Goal: Information Seeking & Learning: Learn about a topic

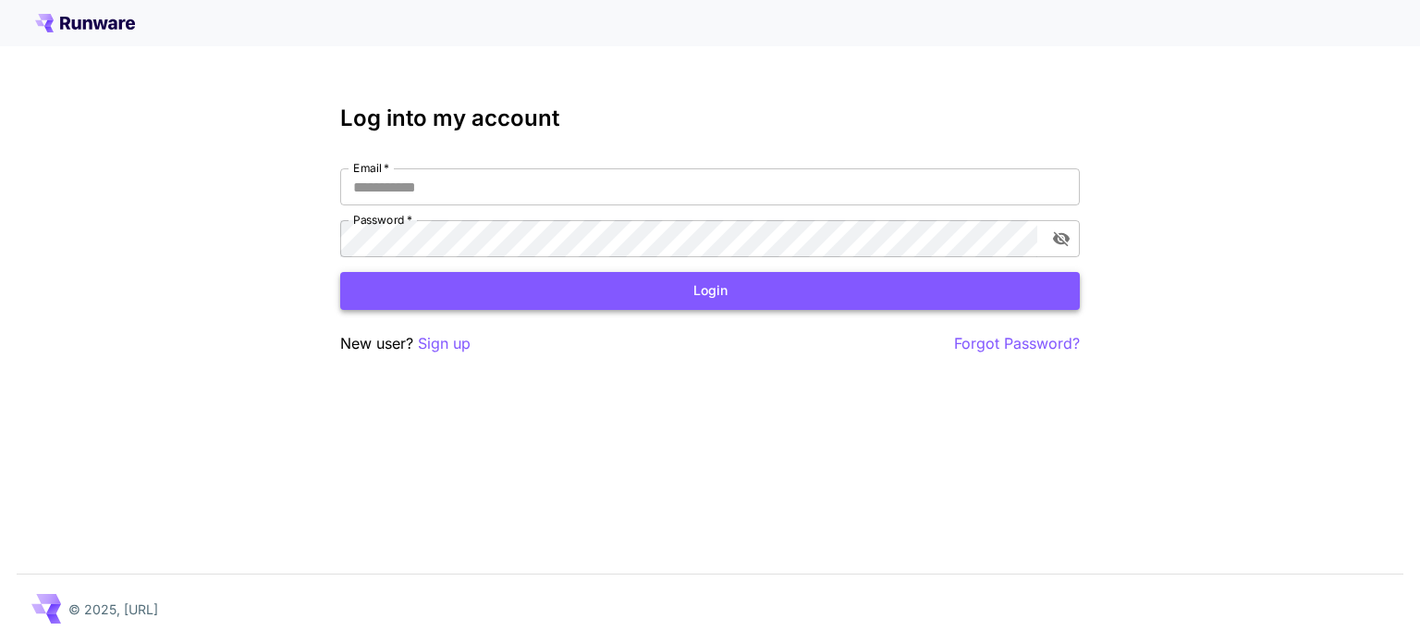
type input "**********"
click at [609, 285] on button "Login" at bounding box center [710, 291] width 740 height 38
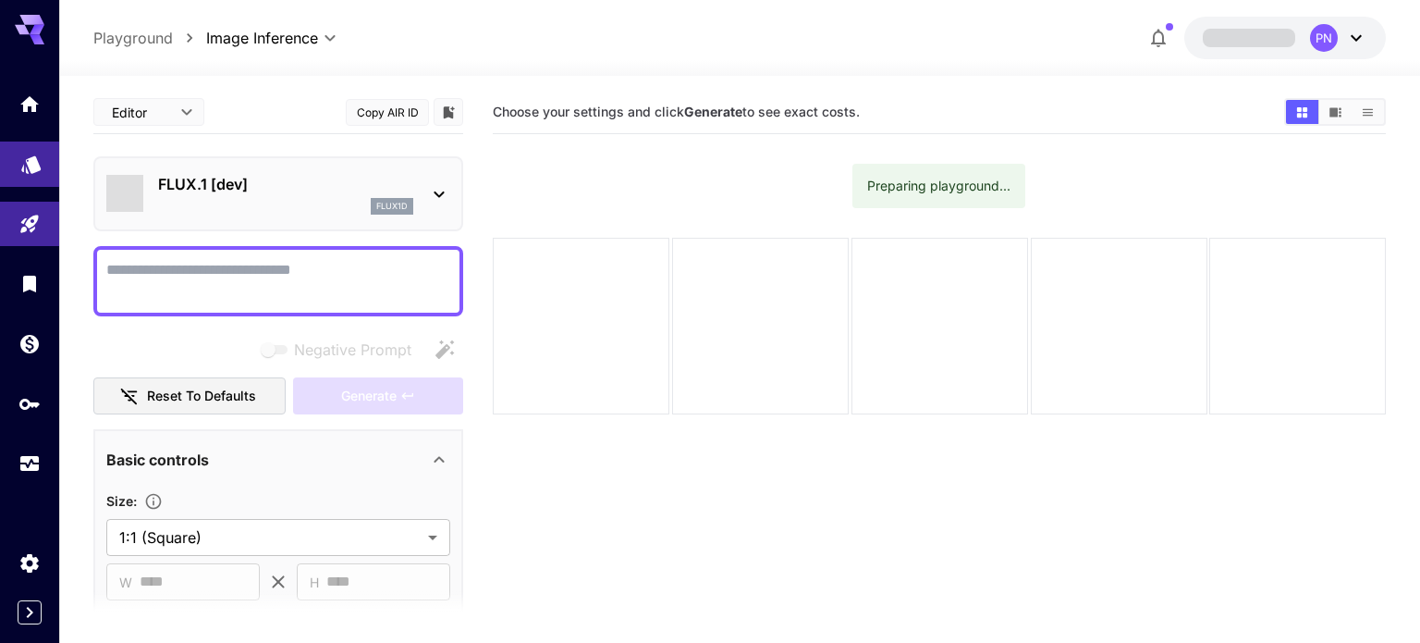
type input "**********"
click at [21, 153] on icon "Models" at bounding box center [31, 158] width 22 height 22
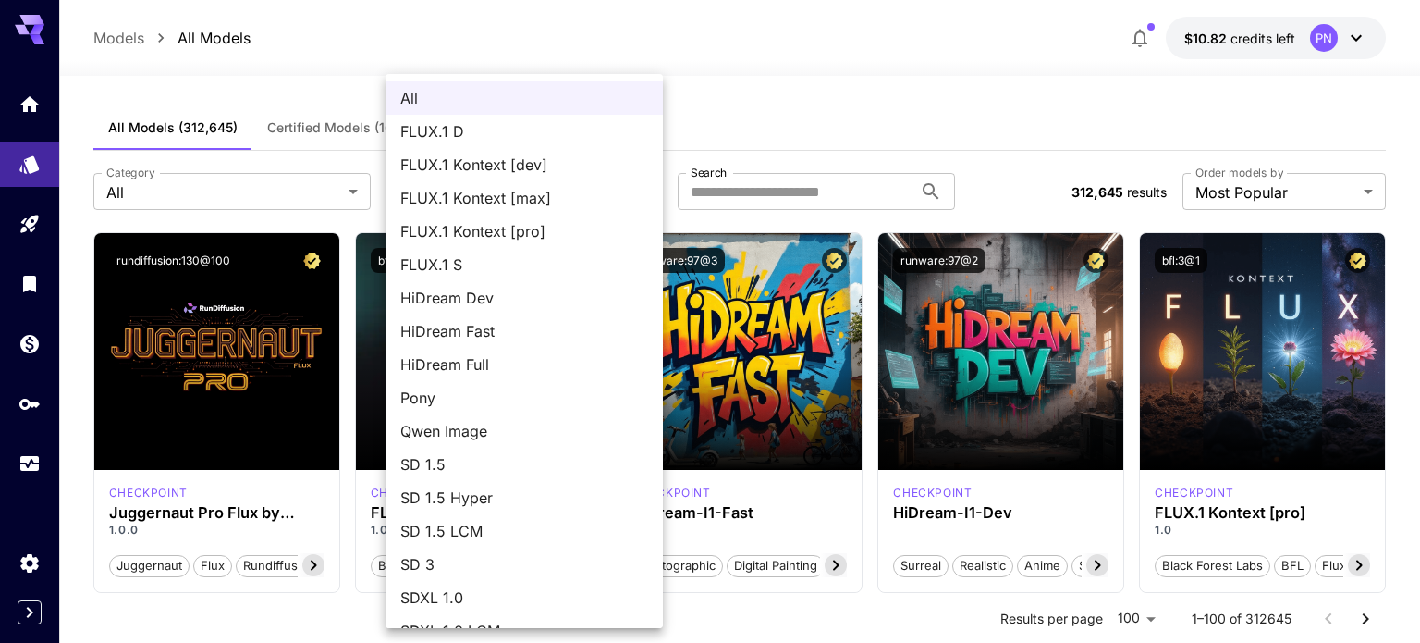
scroll to position [159, 0]
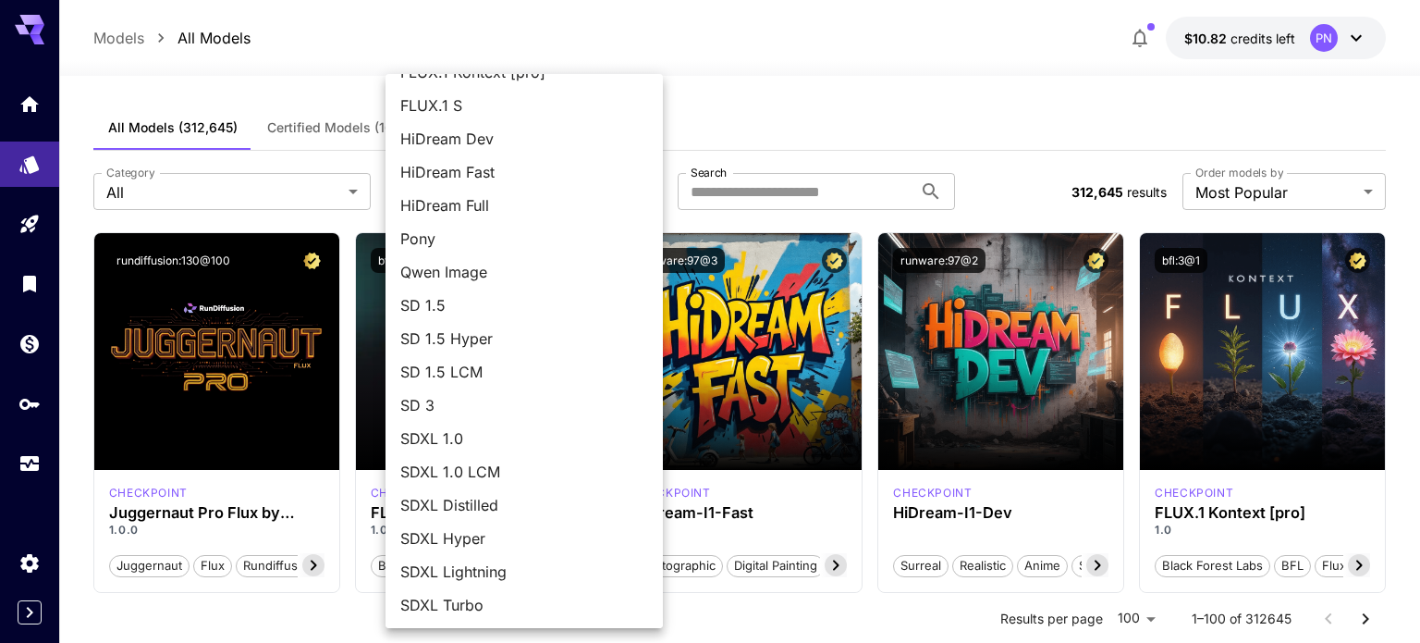
click at [462, 598] on span "SDXL Turbo" at bounding box center [524, 605] width 248 height 22
type input "*********"
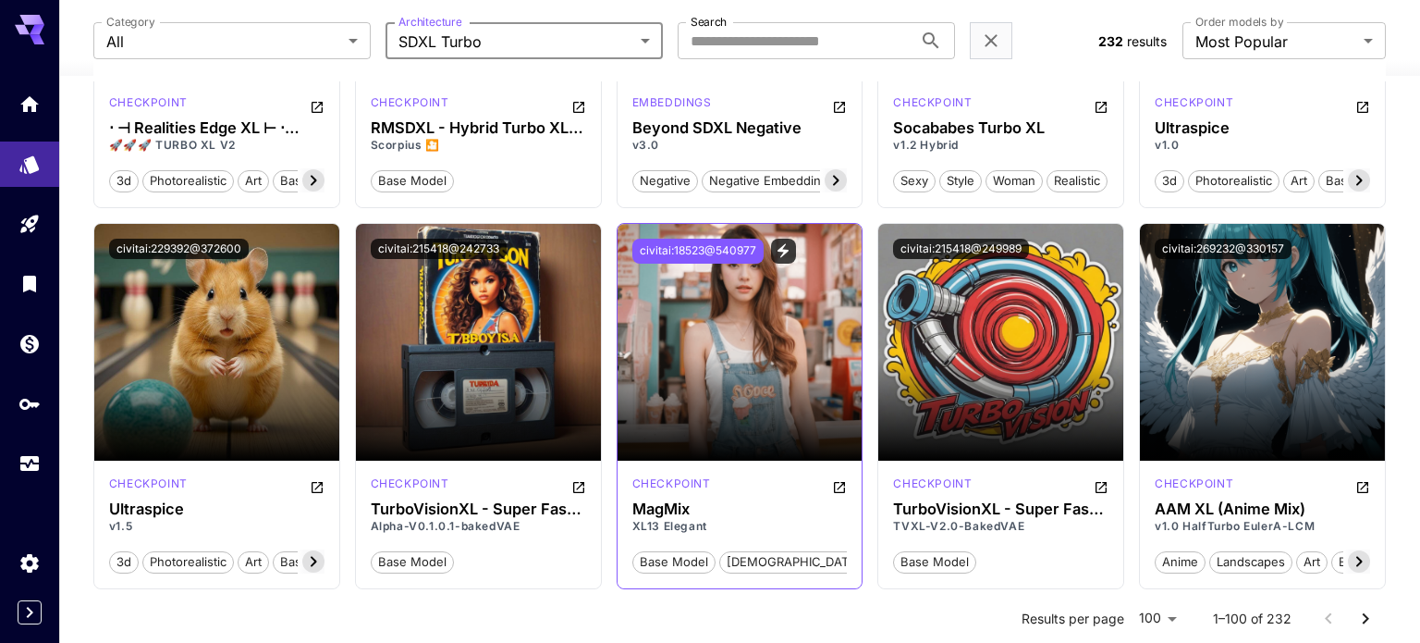
scroll to position [0, 0]
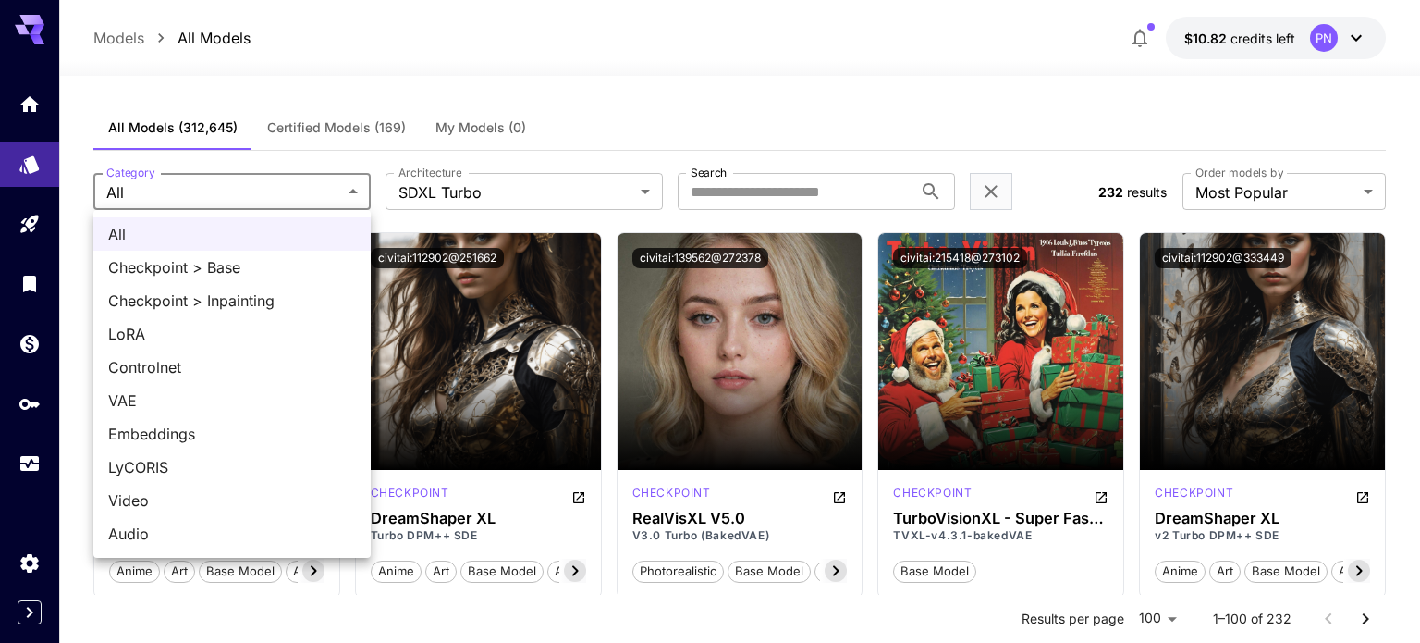
click at [274, 265] on span "Checkpoint > Base" at bounding box center [232, 267] width 248 height 22
type input "**********"
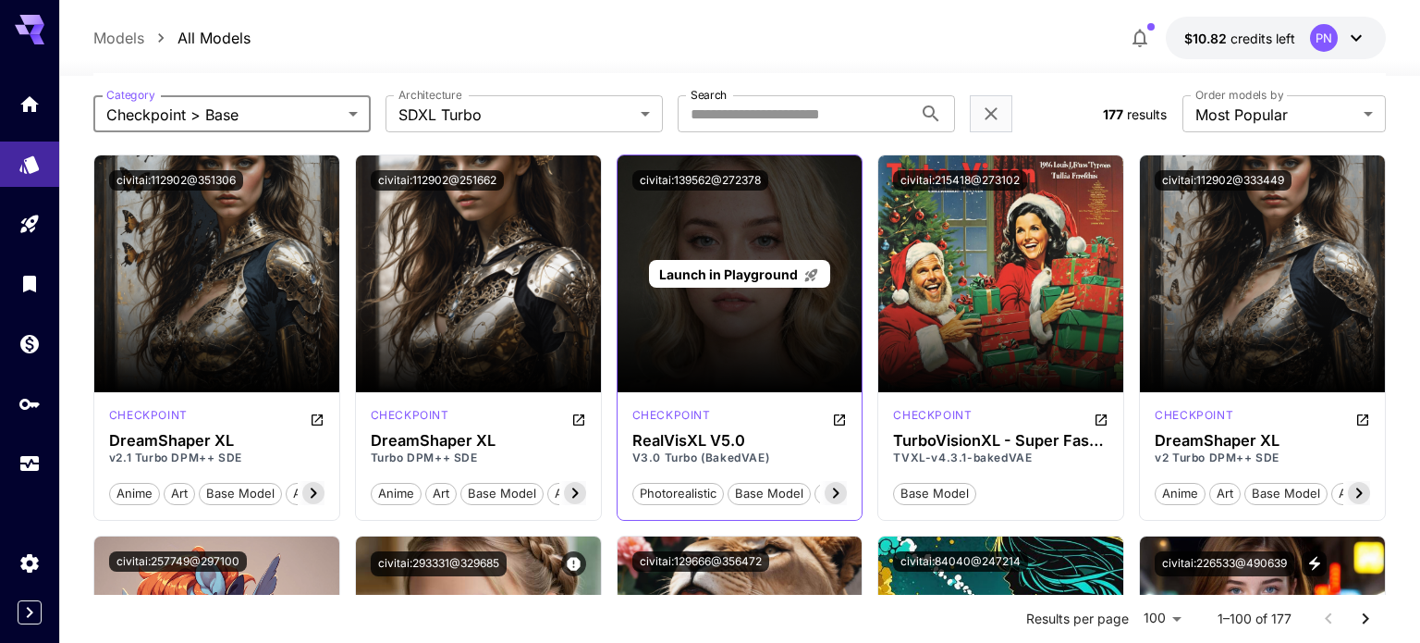
scroll to position [79, 0]
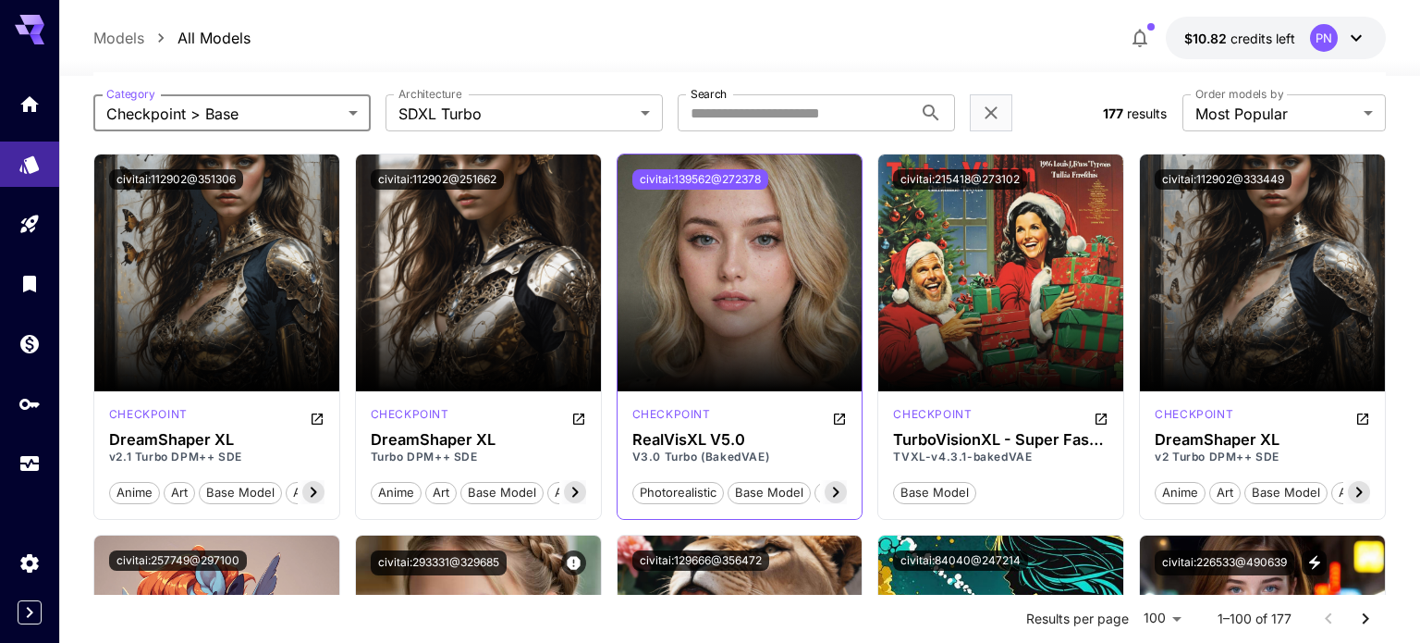
click at [703, 180] on button "civitai:139562@272378" at bounding box center [700, 179] width 136 height 20
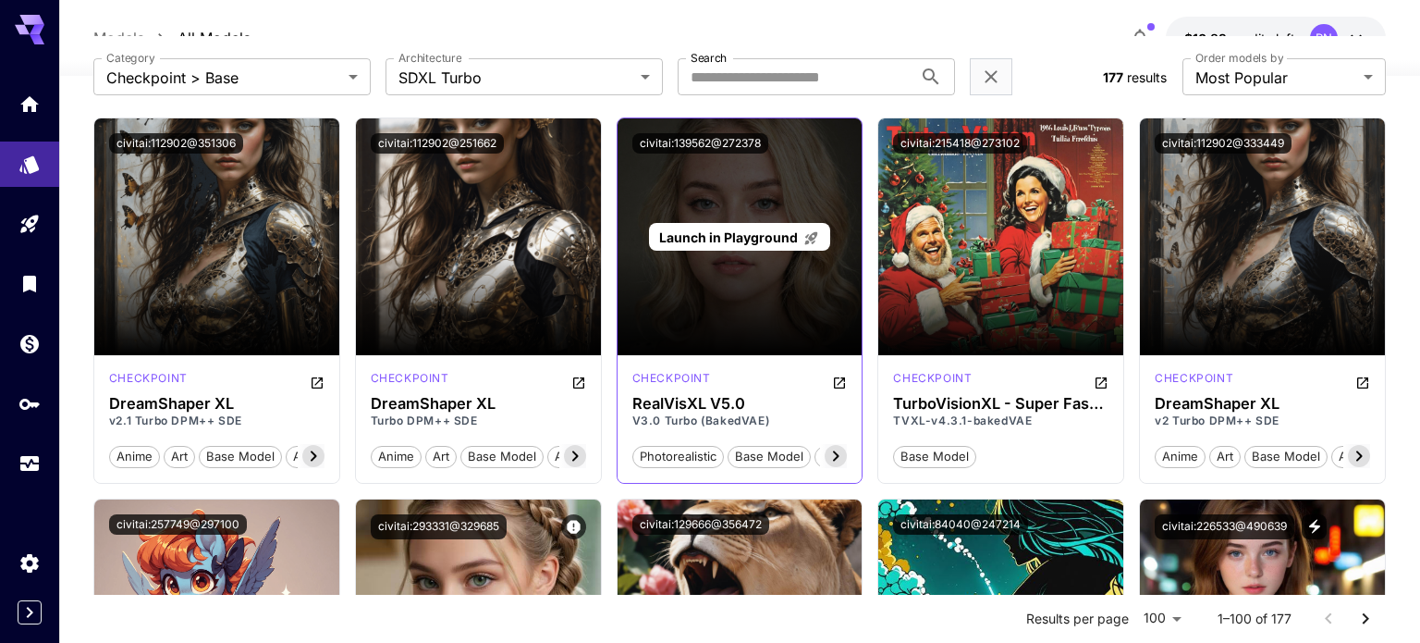
scroll to position [117, 0]
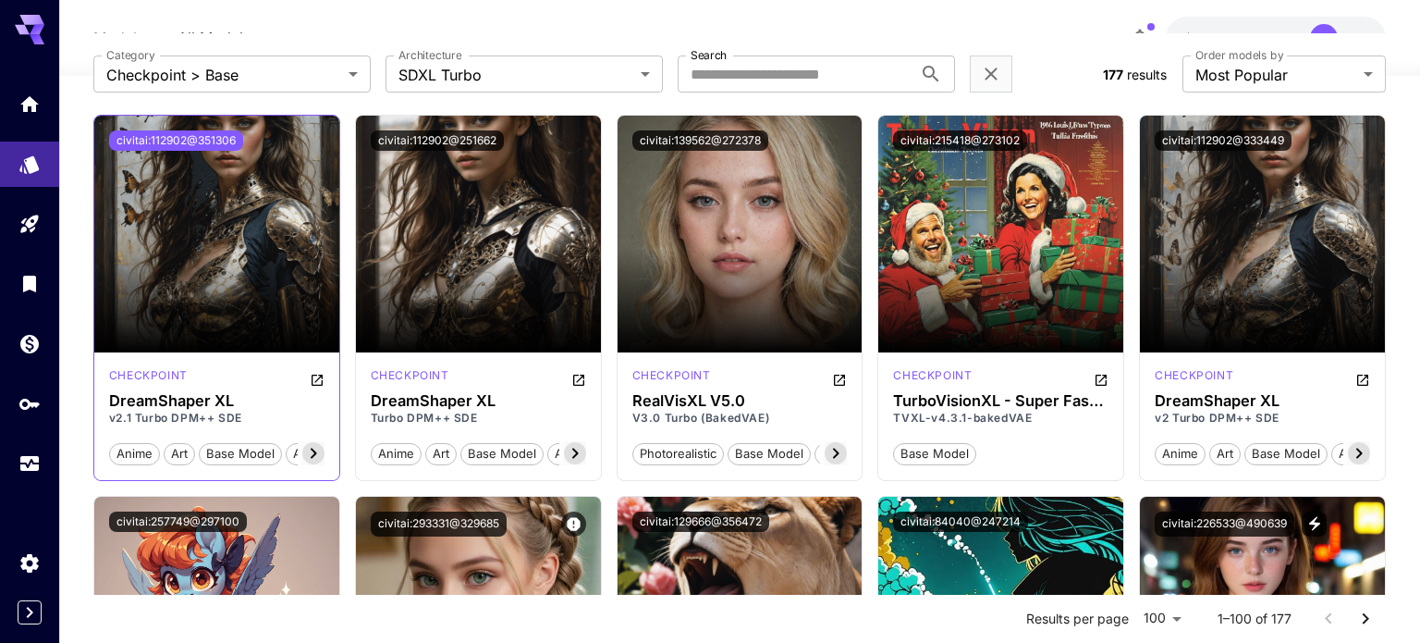
click at [203, 131] on button "civitai:112902@351306" at bounding box center [176, 140] width 134 height 20
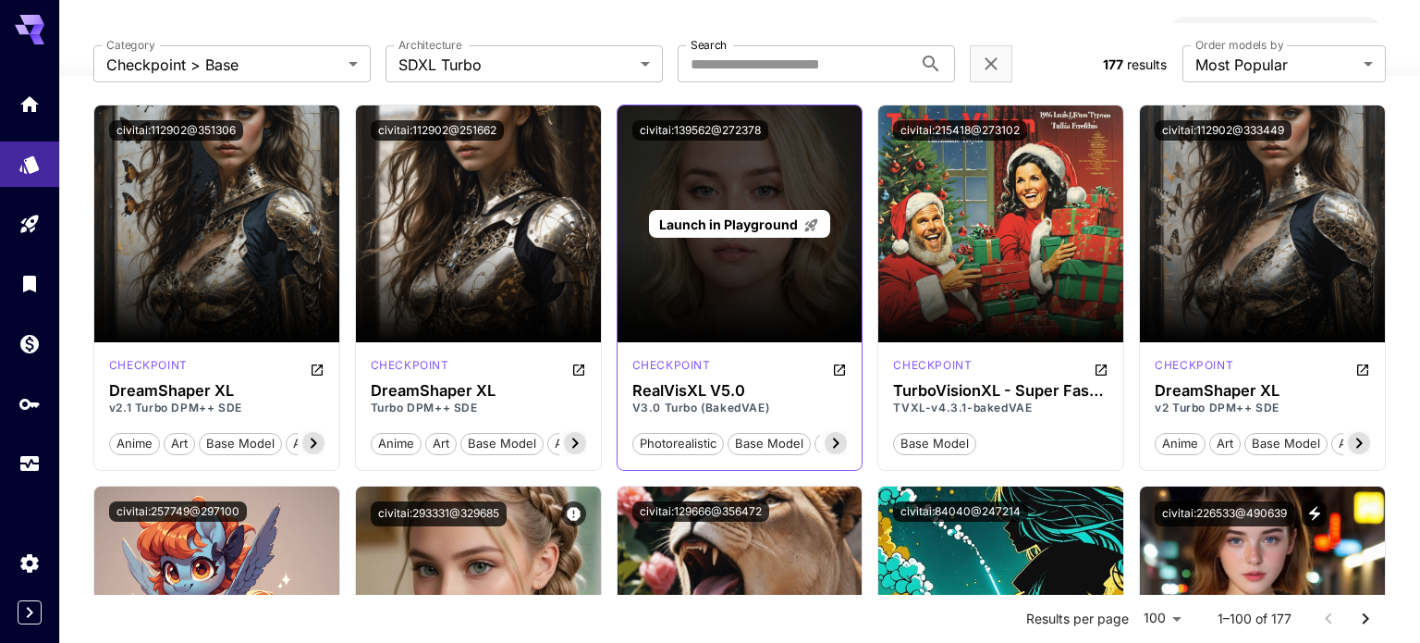
scroll to position [111, 0]
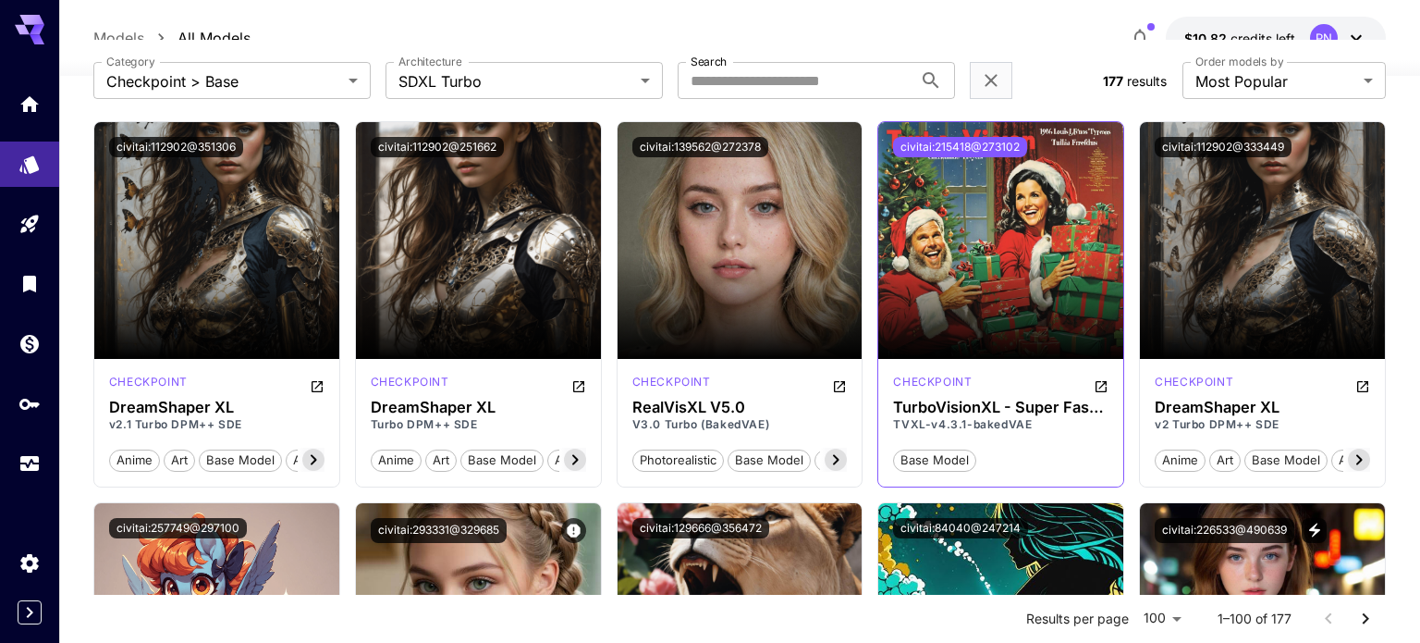
click at [937, 144] on button "civitai:215418@273102" at bounding box center [960, 147] width 134 height 20
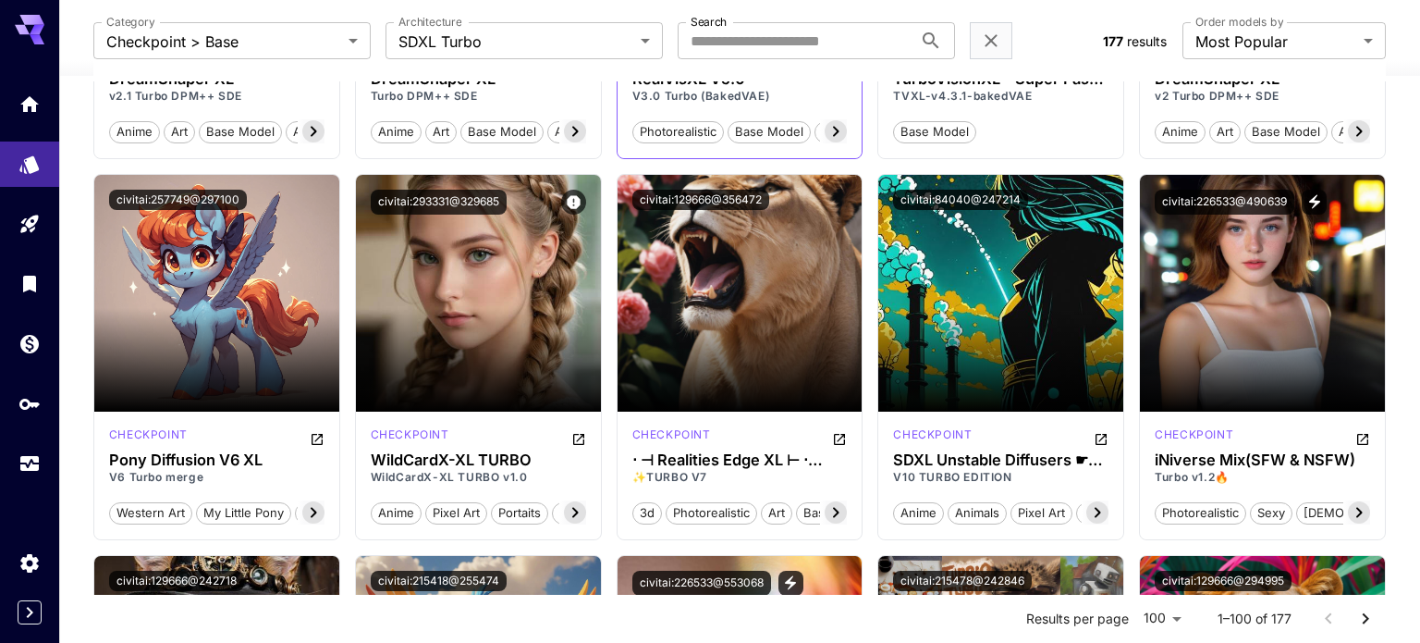
scroll to position [440, 0]
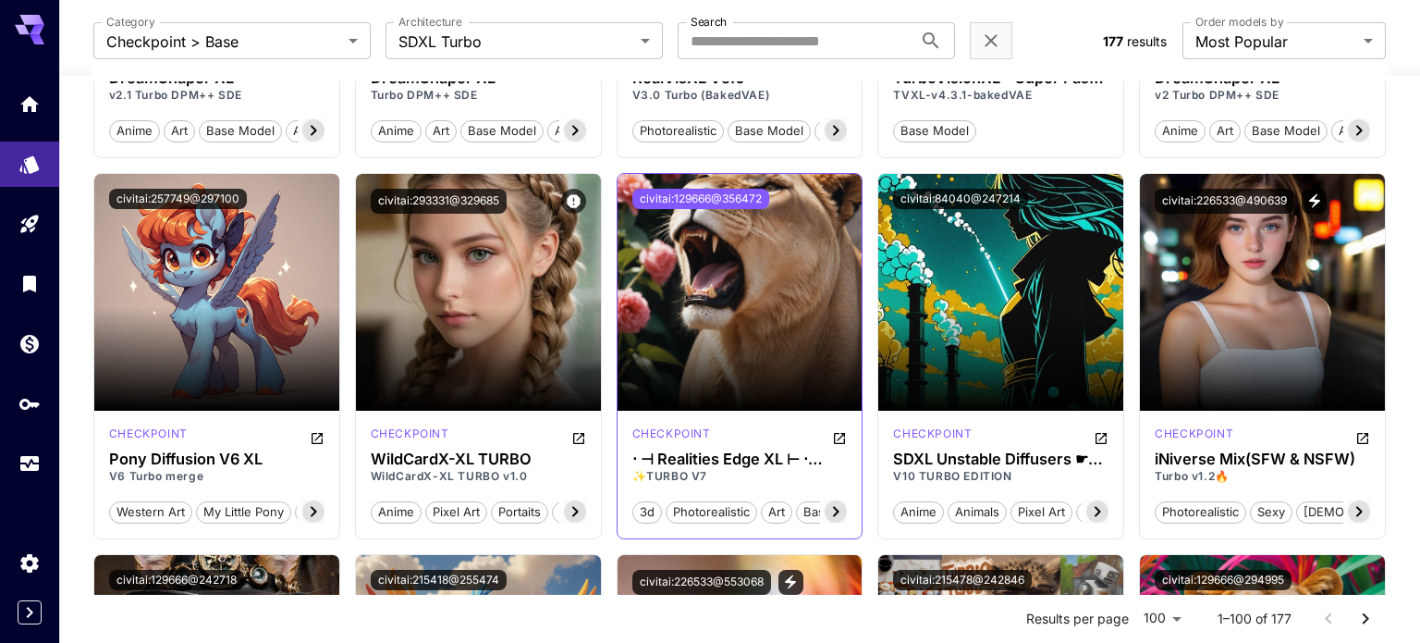
click at [707, 193] on button "civitai:129666@356472" at bounding box center [700, 199] width 137 height 20
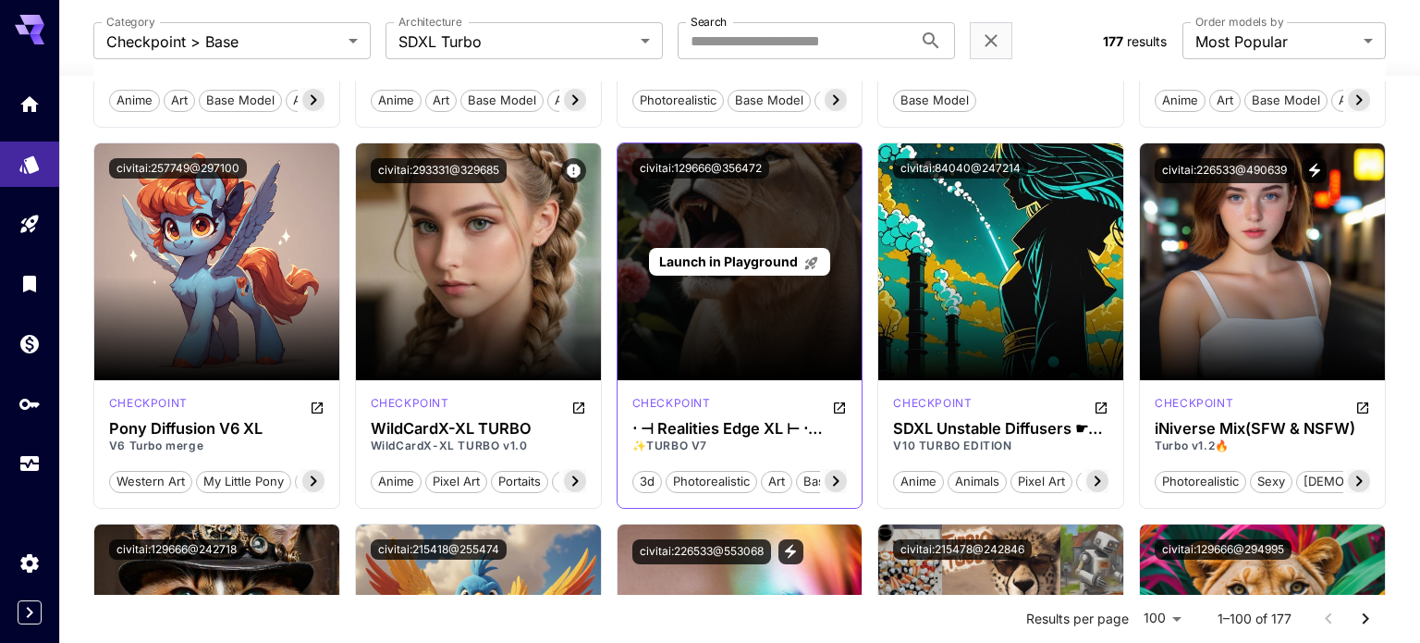
scroll to position [473, 0]
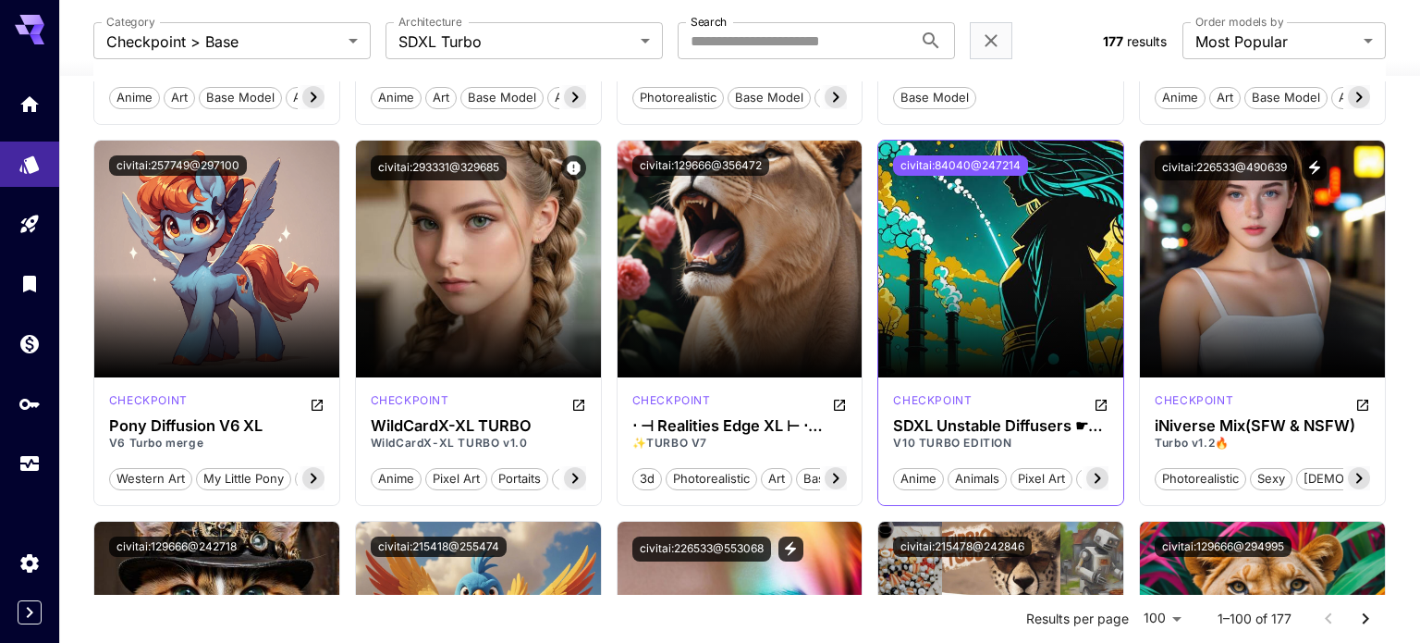
click at [984, 161] on button "civitai:84040@247214" at bounding box center [960, 165] width 135 height 20
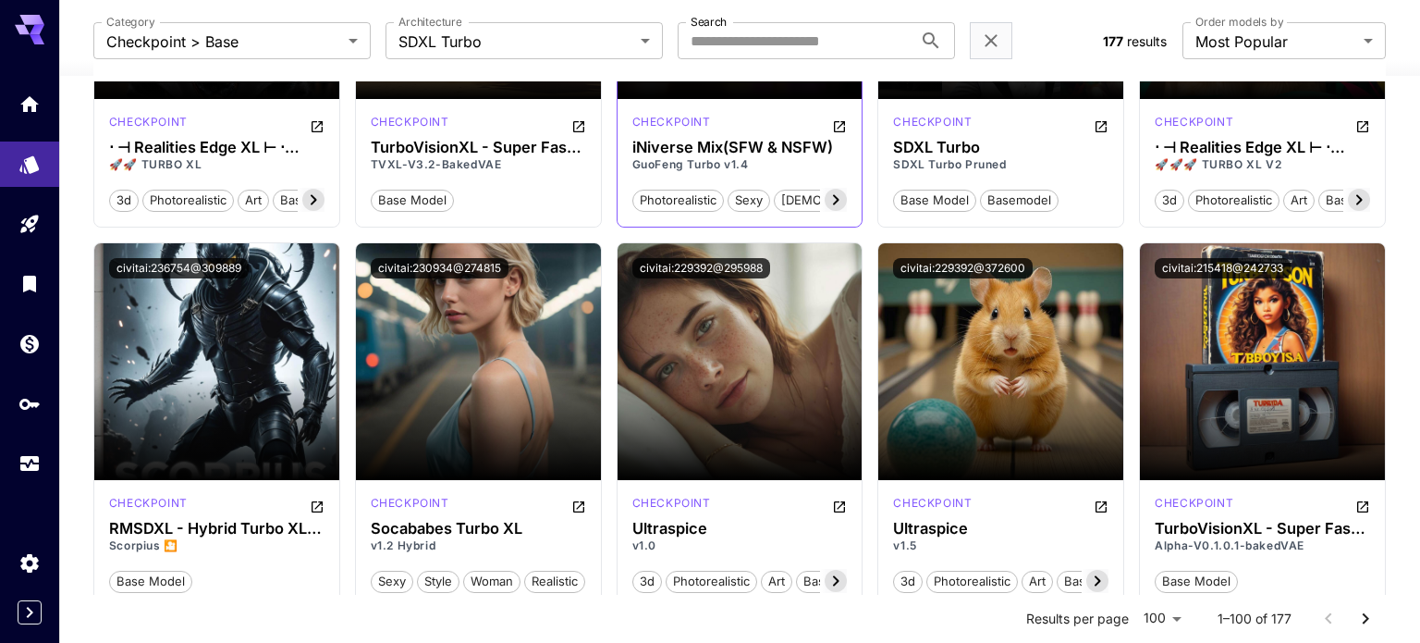
scroll to position [1135, 0]
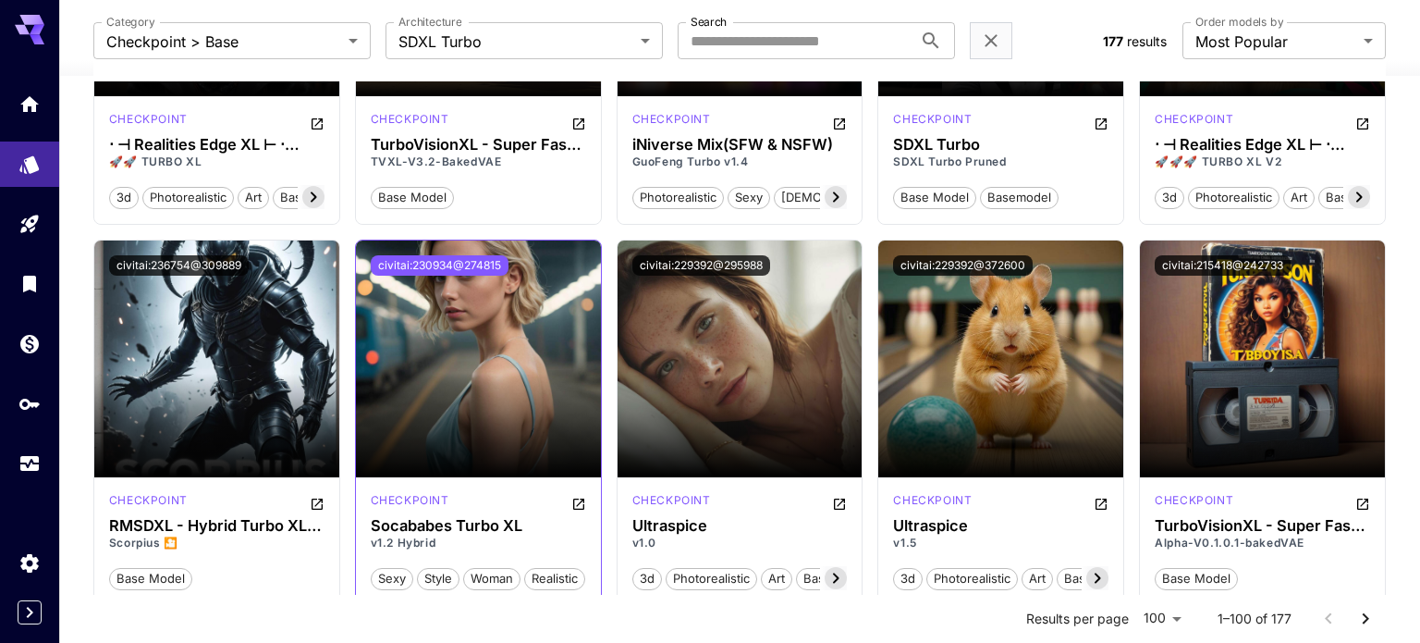
click at [494, 255] on button "civitai:230934@274815" at bounding box center [440, 265] width 138 height 20
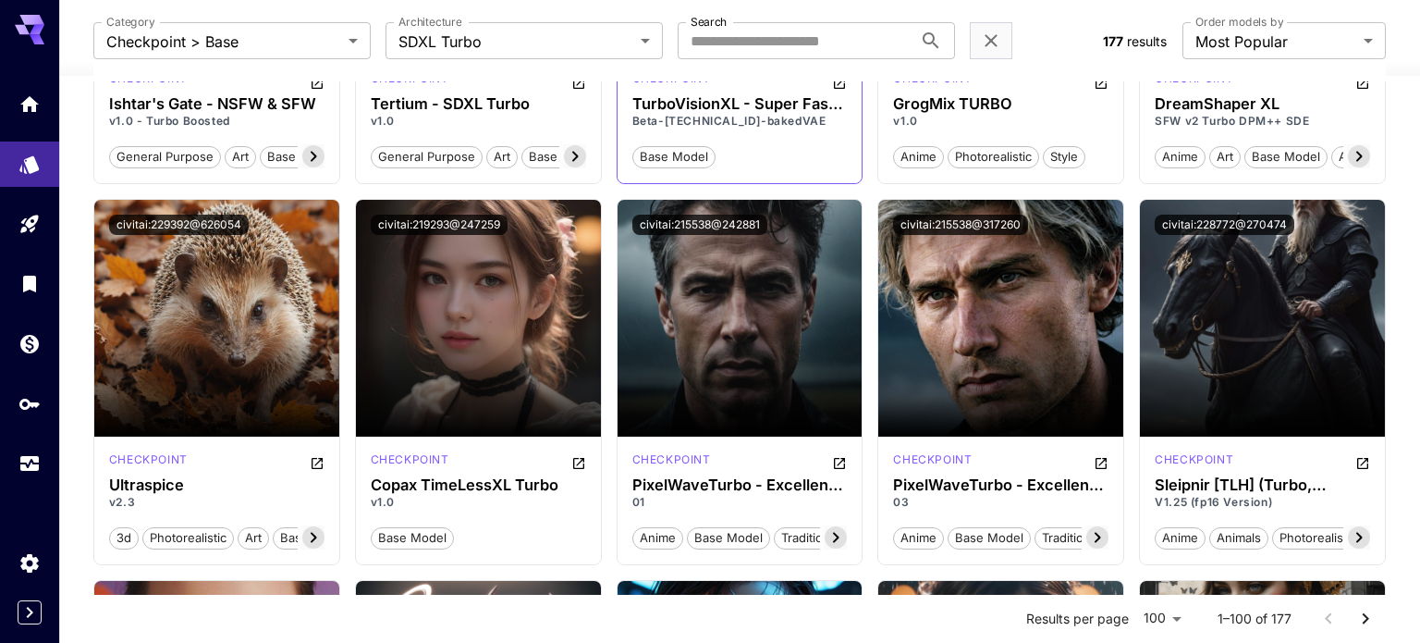
scroll to position [2696, 0]
click at [202, 217] on button "civitai:229392@626054" at bounding box center [179, 224] width 140 height 20
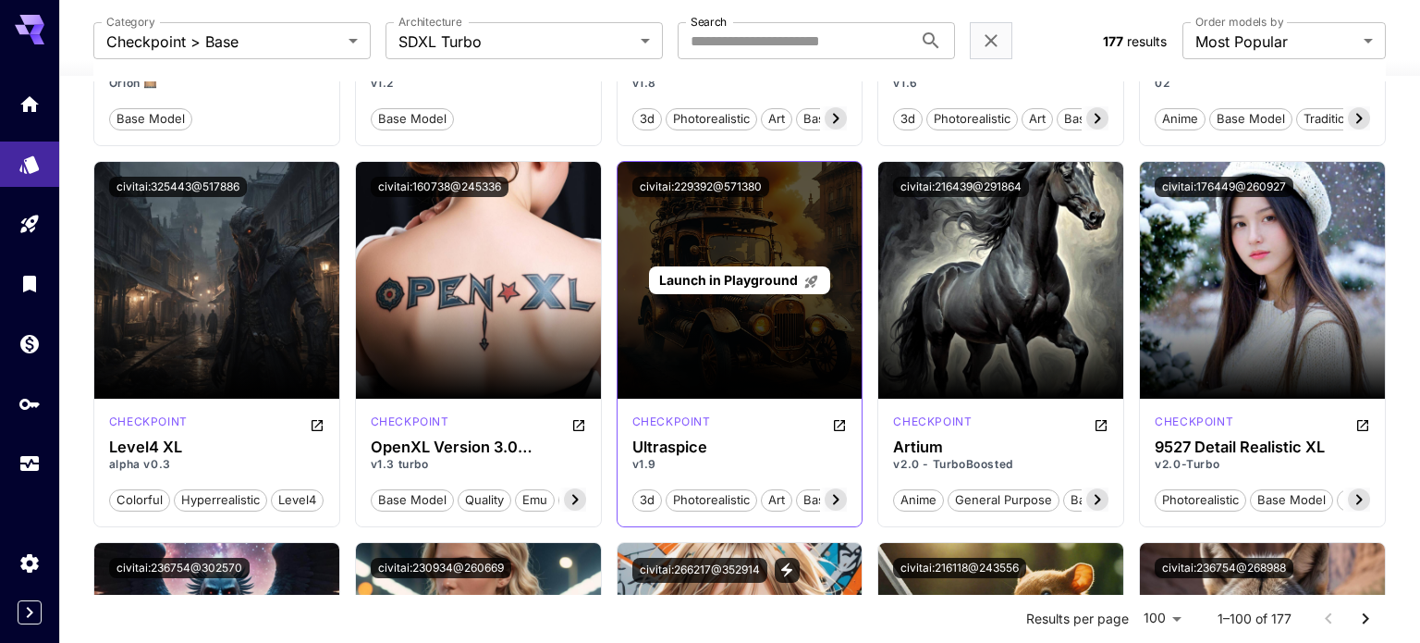
scroll to position [3872, 0]
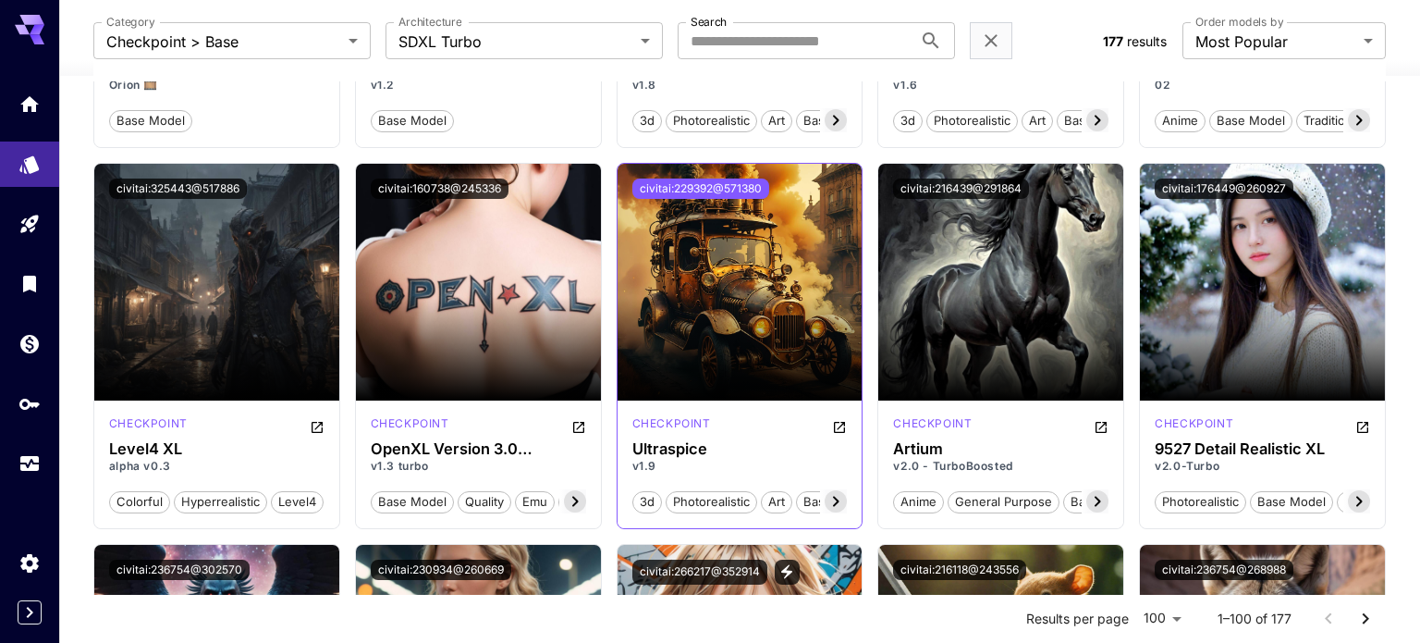
click at [727, 181] on button "civitai:229392@571380" at bounding box center [700, 188] width 137 height 20
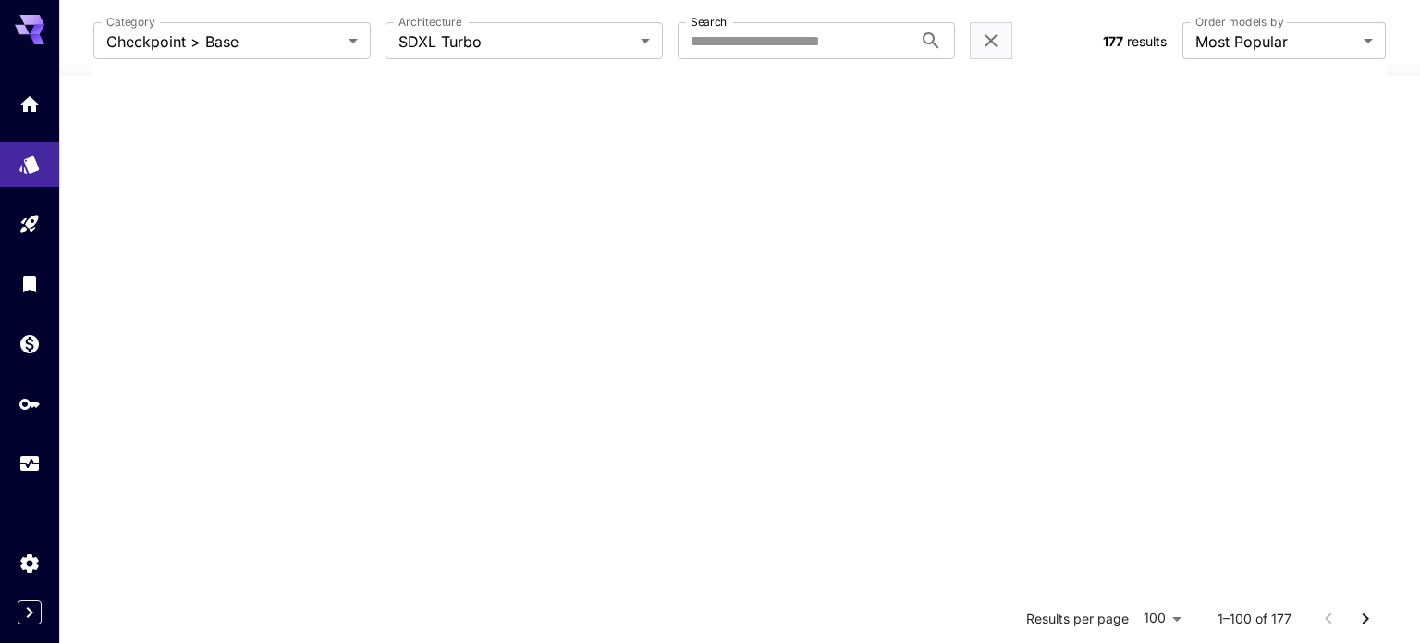
scroll to position [891, 0]
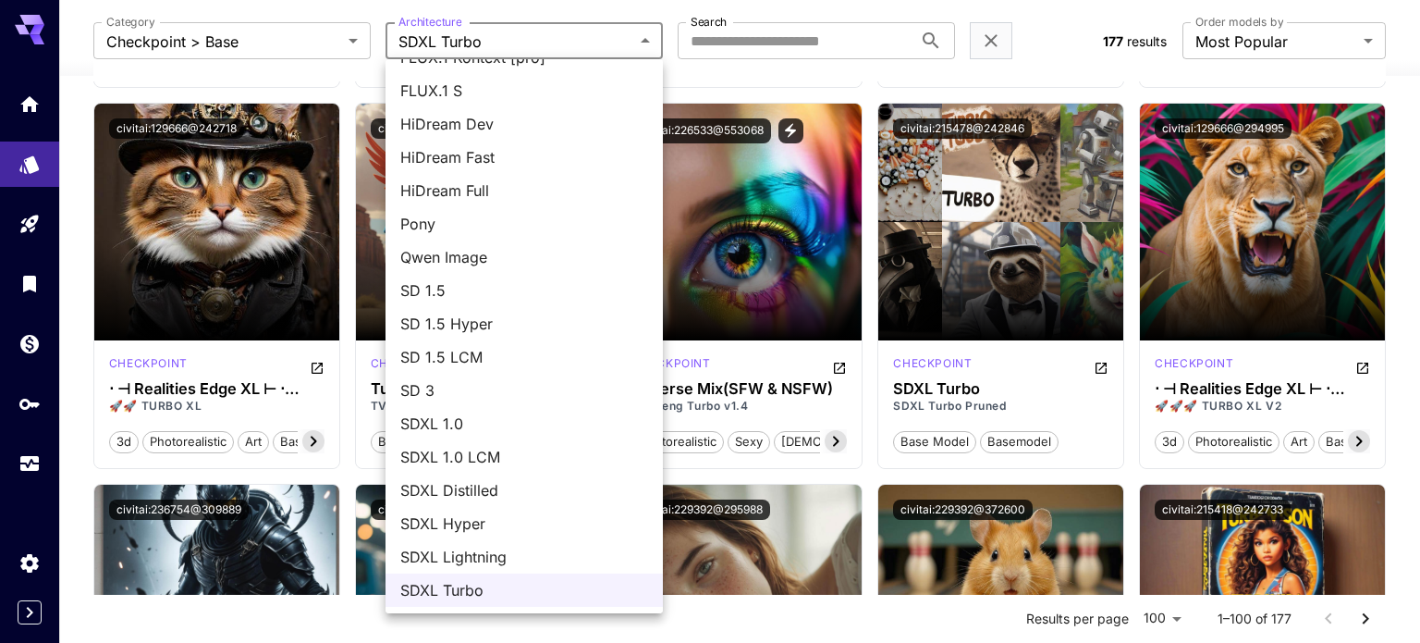
scroll to position [0, 0]
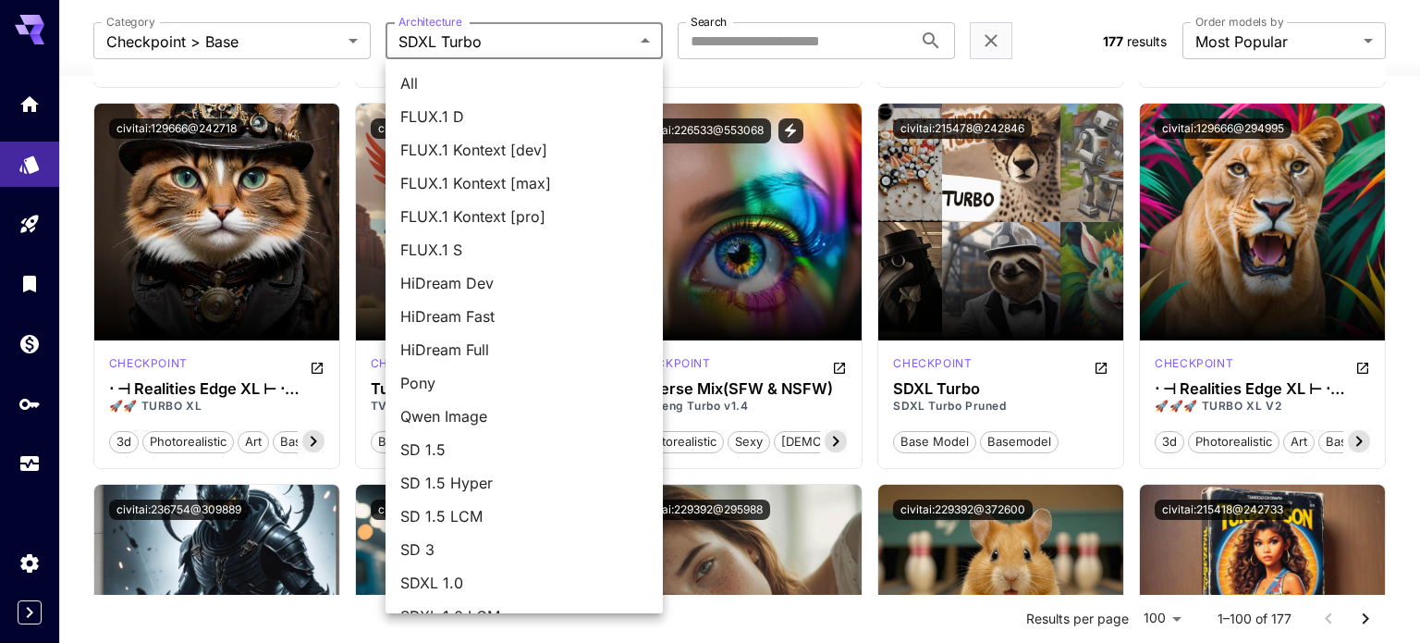
click at [493, 80] on span "All" at bounding box center [524, 83] width 248 height 22
type input "***"
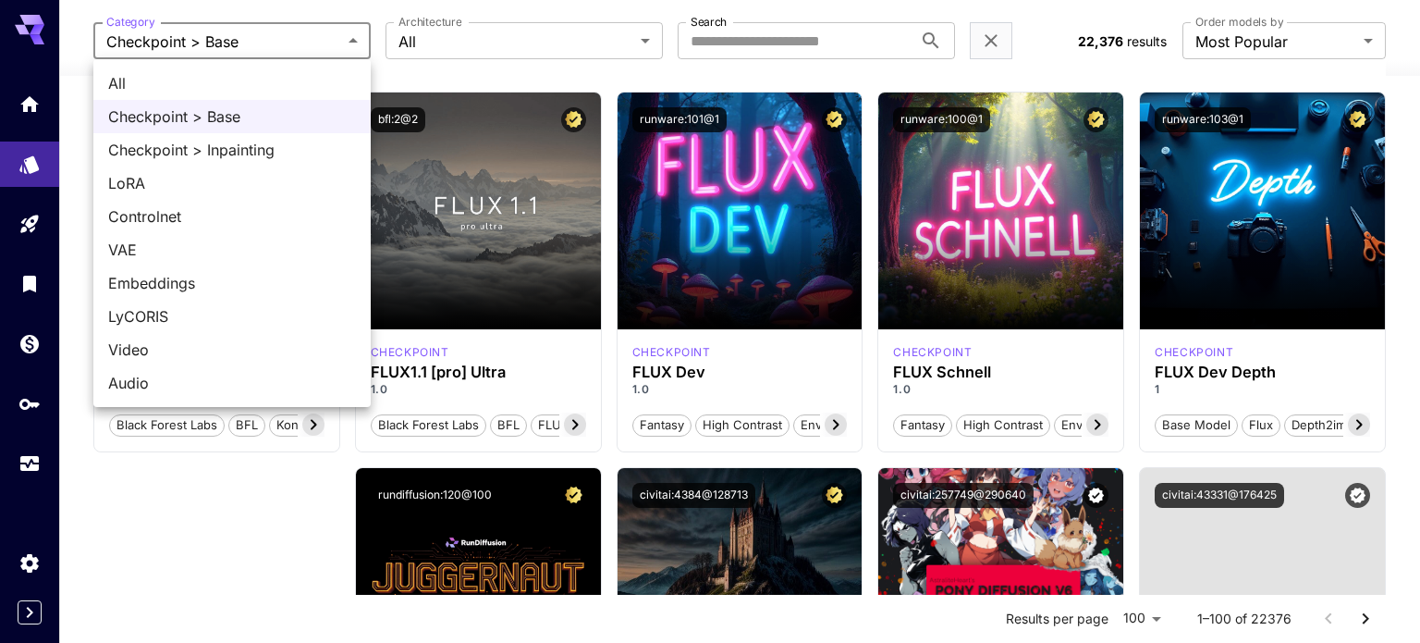
click at [262, 79] on span "All" at bounding box center [232, 83] width 248 height 22
type input "***"
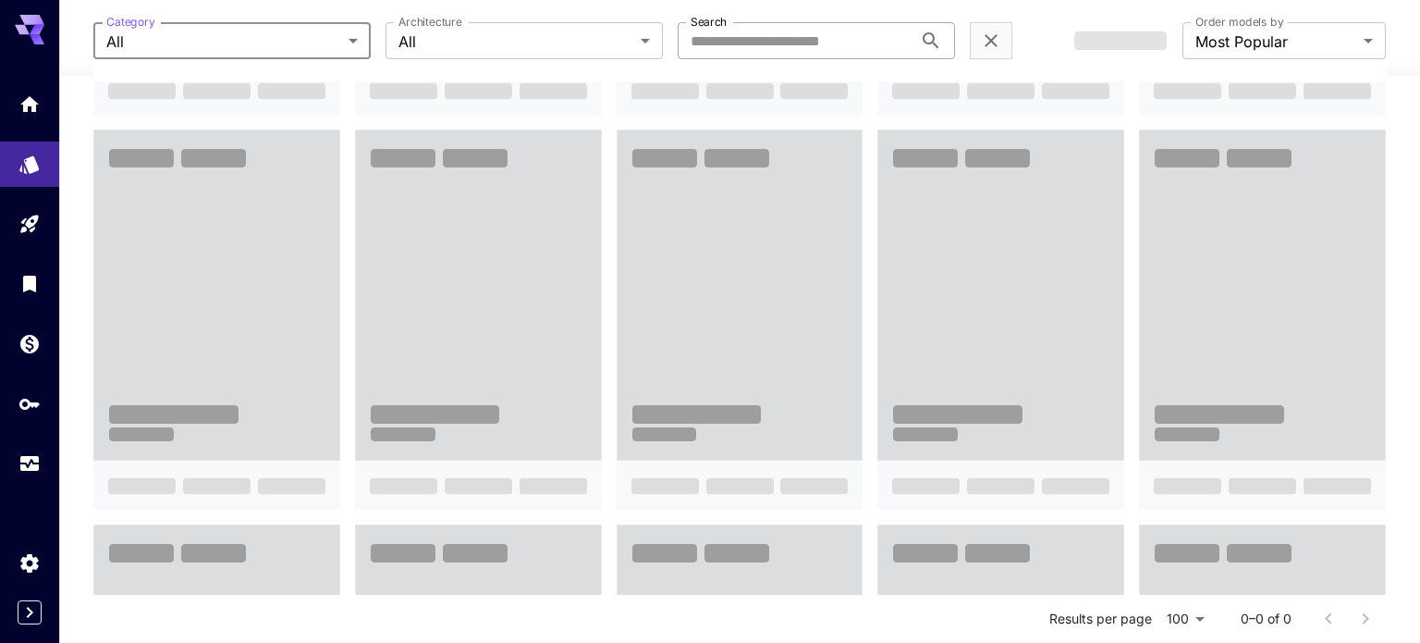
click at [735, 43] on input "Search" at bounding box center [795, 40] width 235 height 37
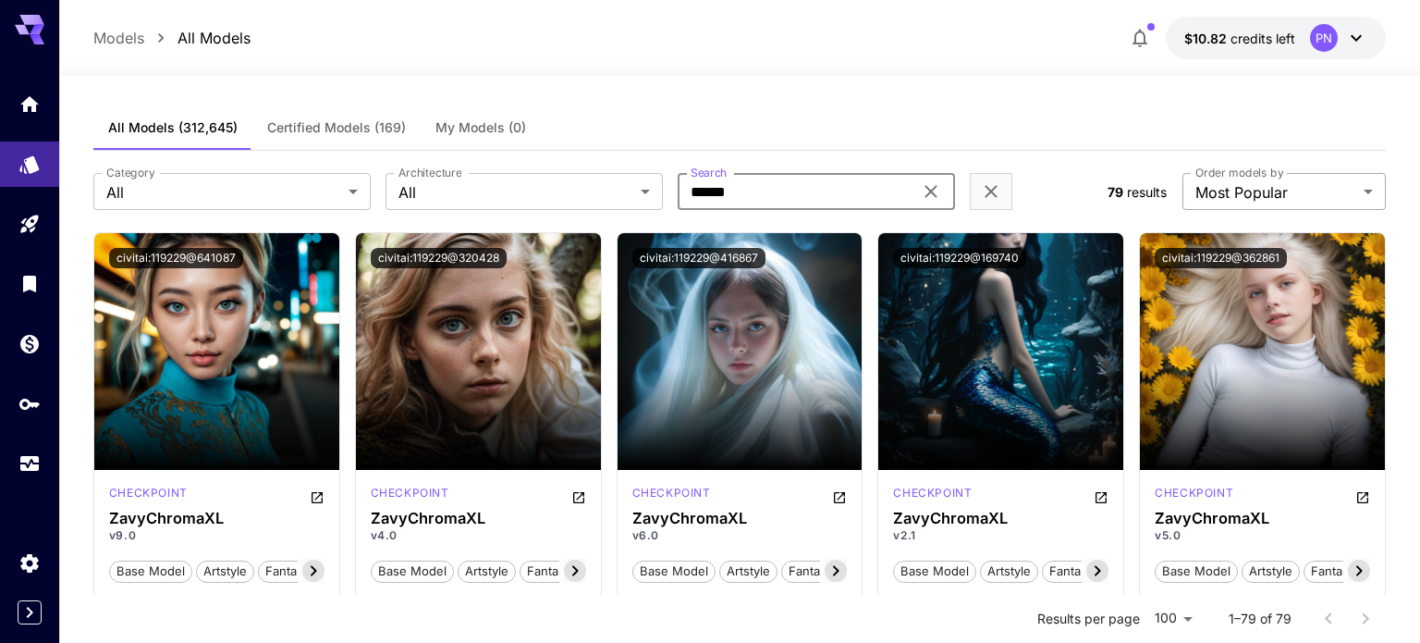
type input "******"
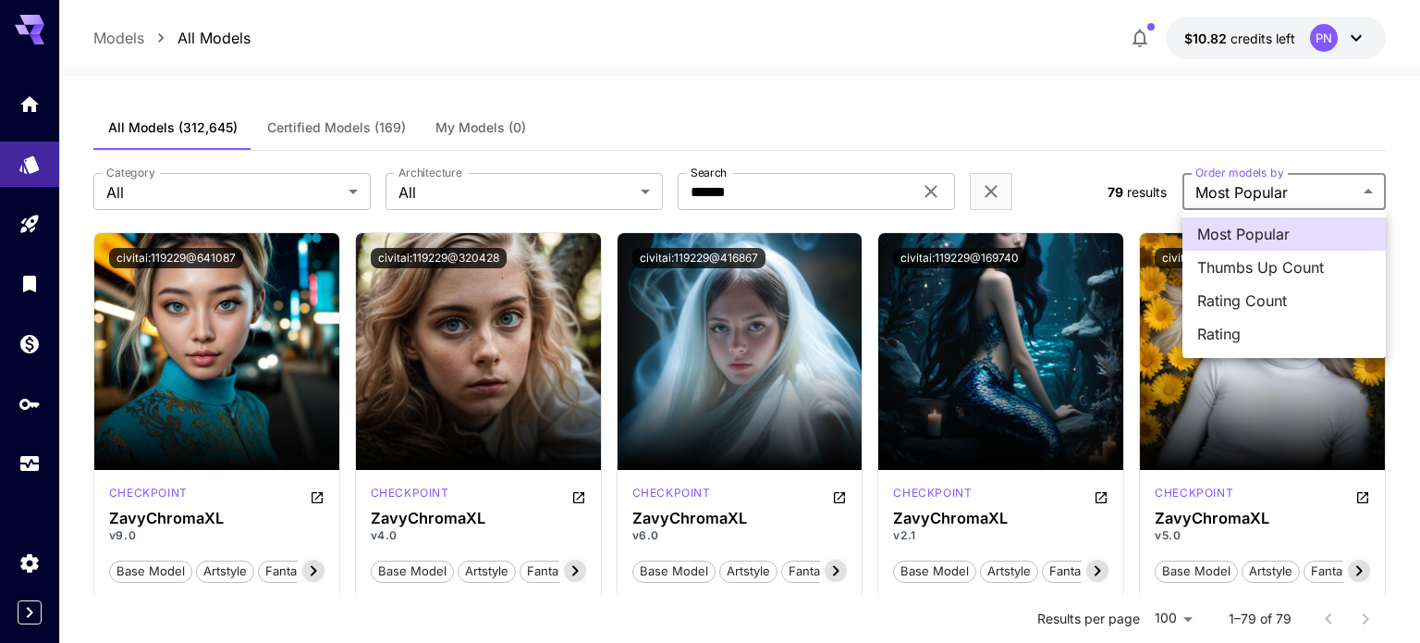
click at [1139, 193] on div at bounding box center [710, 321] width 1420 height 643
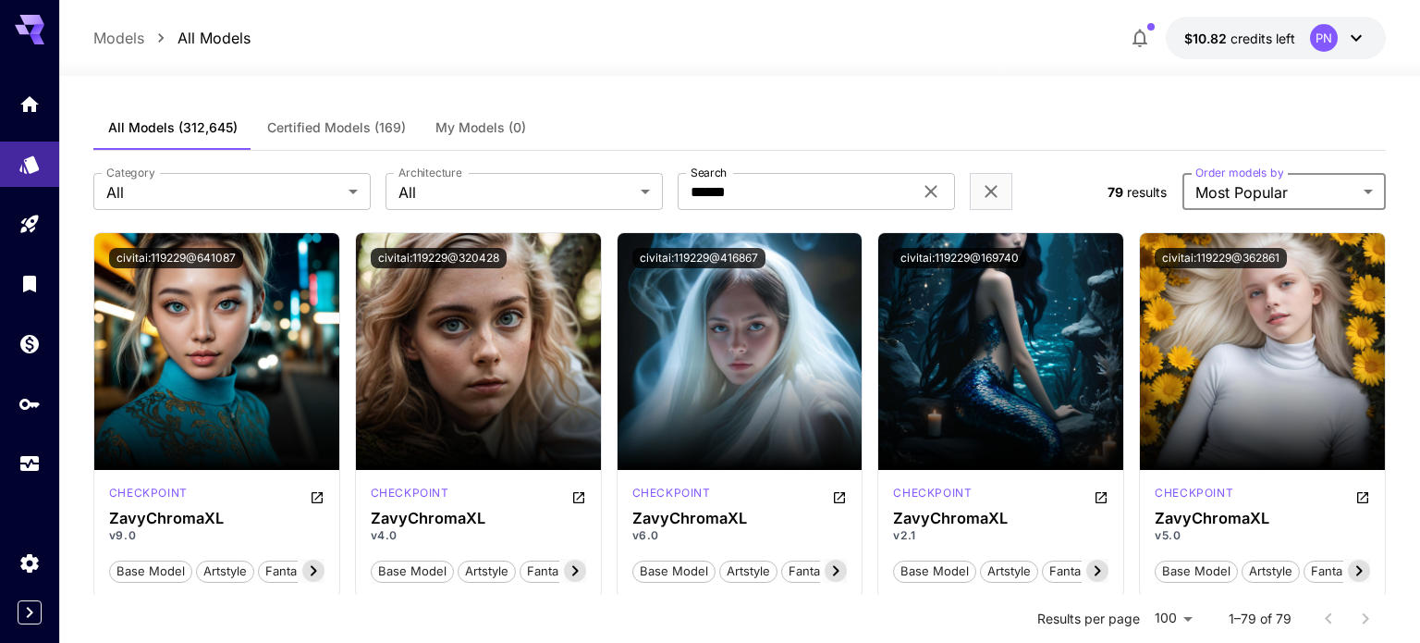
click at [1338, 32] on div "PN" at bounding box center [1338, 38] width 57 height 28
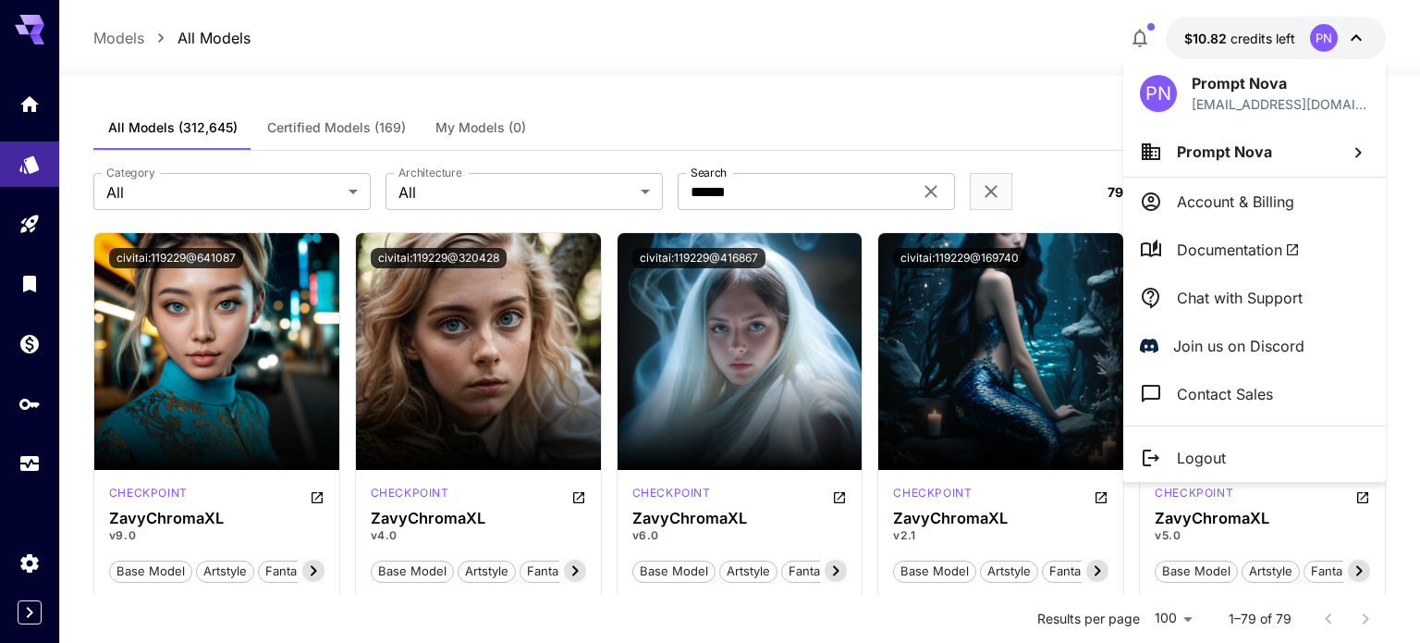
click at [1069, 82] on div at bounding box center [710, 321] width 1420 height 643
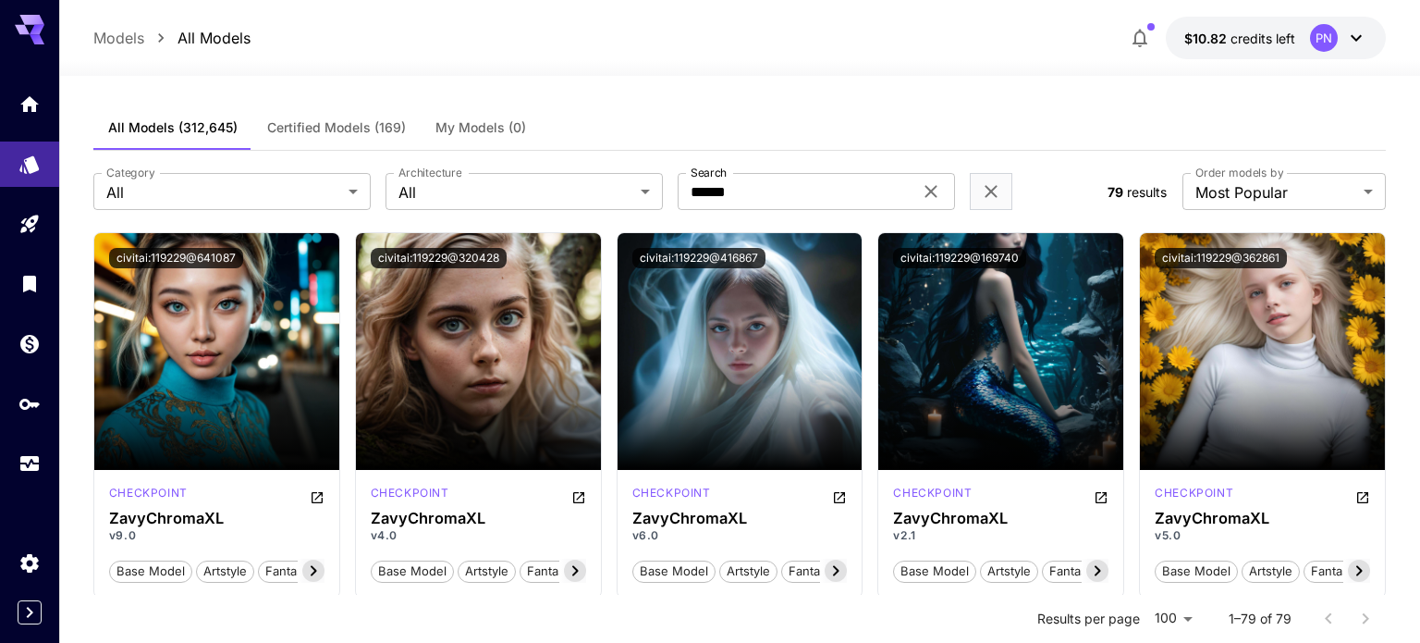
click at [1158, 198] on span "results" at bounding box center [1147, 192] width 40 height 16
click at [998, 198] on icon "Clear filters (2)" at bounding box center [991, 191] width 22 height 22
click at [934, 193] on icon at bounding box center [930, 192] width 12 height 12
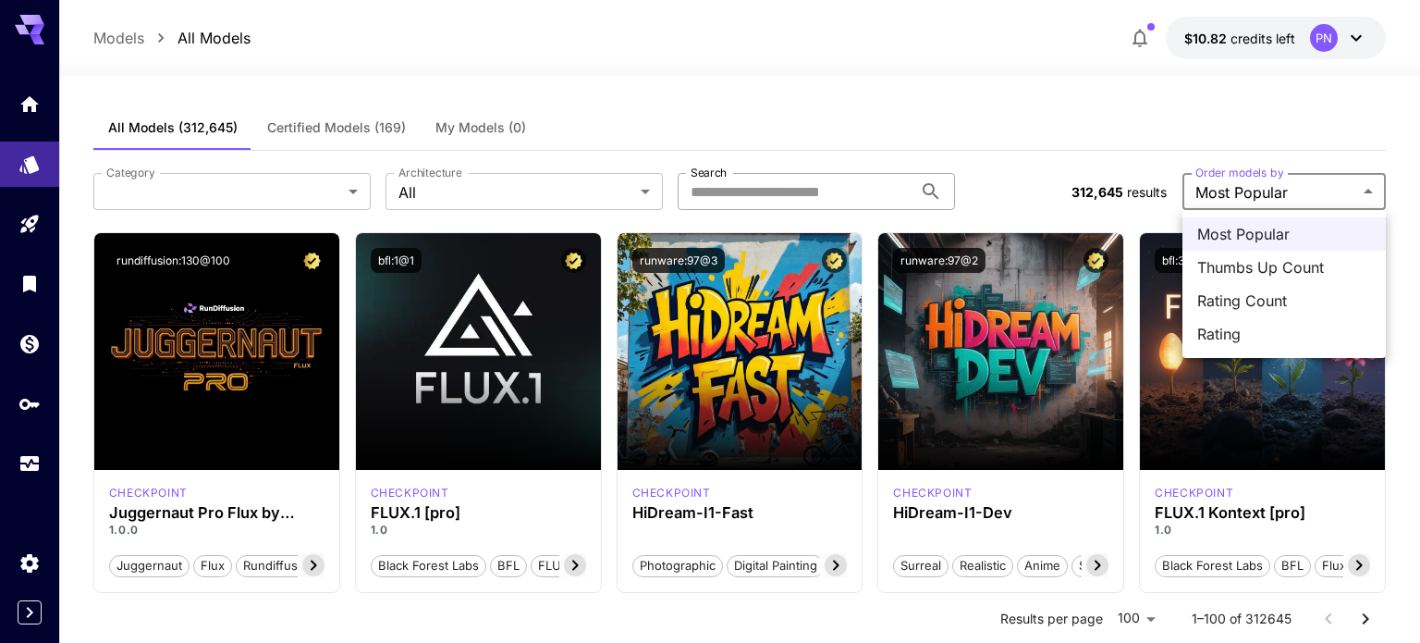
click at [1217, 192] on div at bounding box center [710, 321] width 1420 height 643
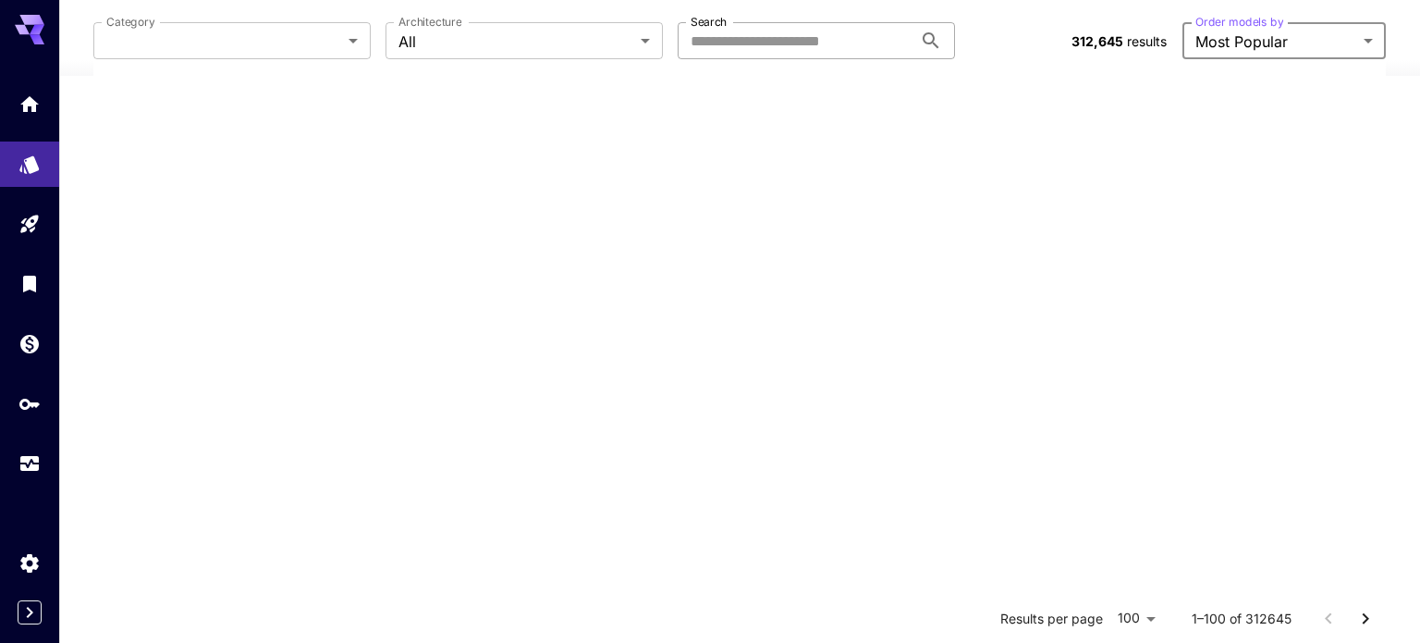
scroll to position [9127, 0]
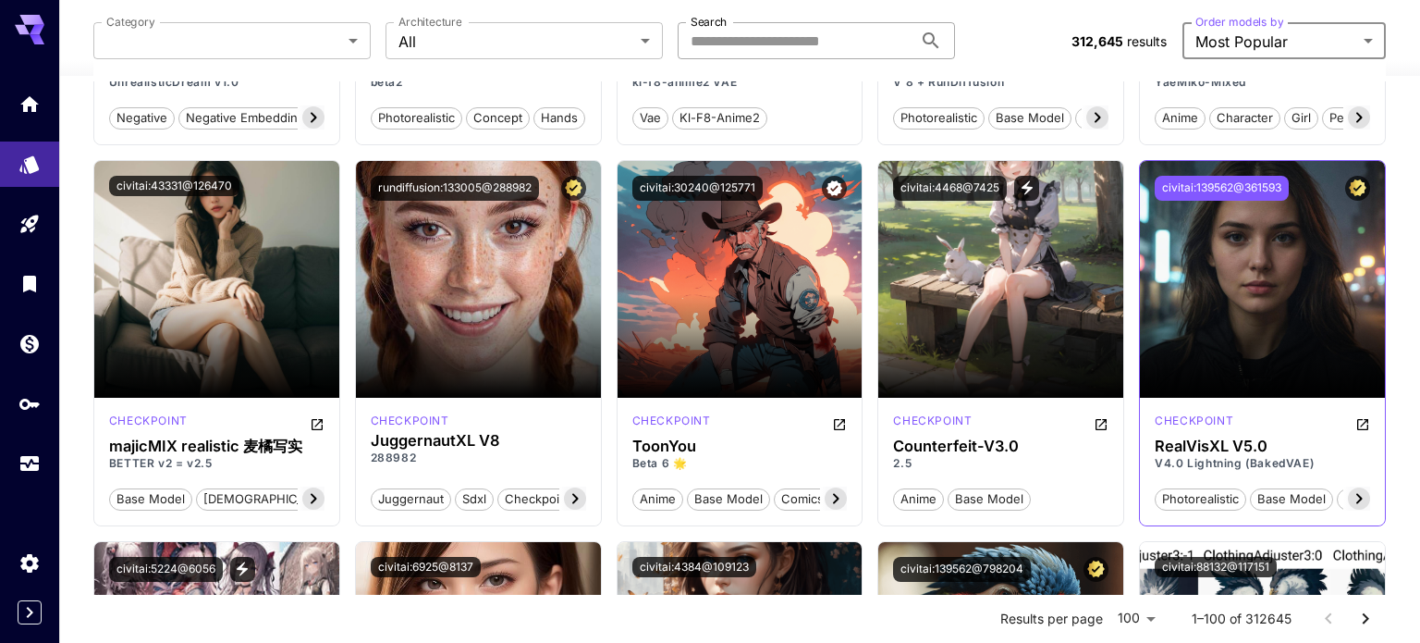
click at [1187, 191] on button "civitai:139562@361593" at bounding box center [1222, 188] width 134 height 25
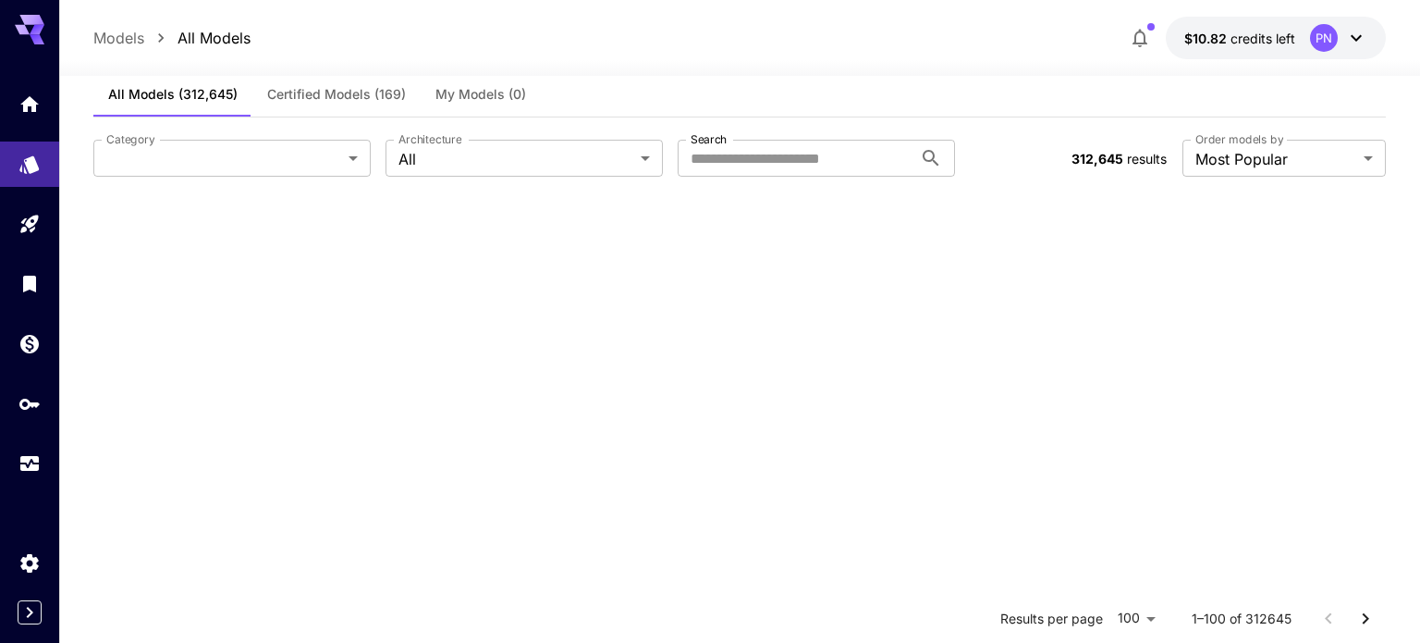
scroll to position [0, 0]
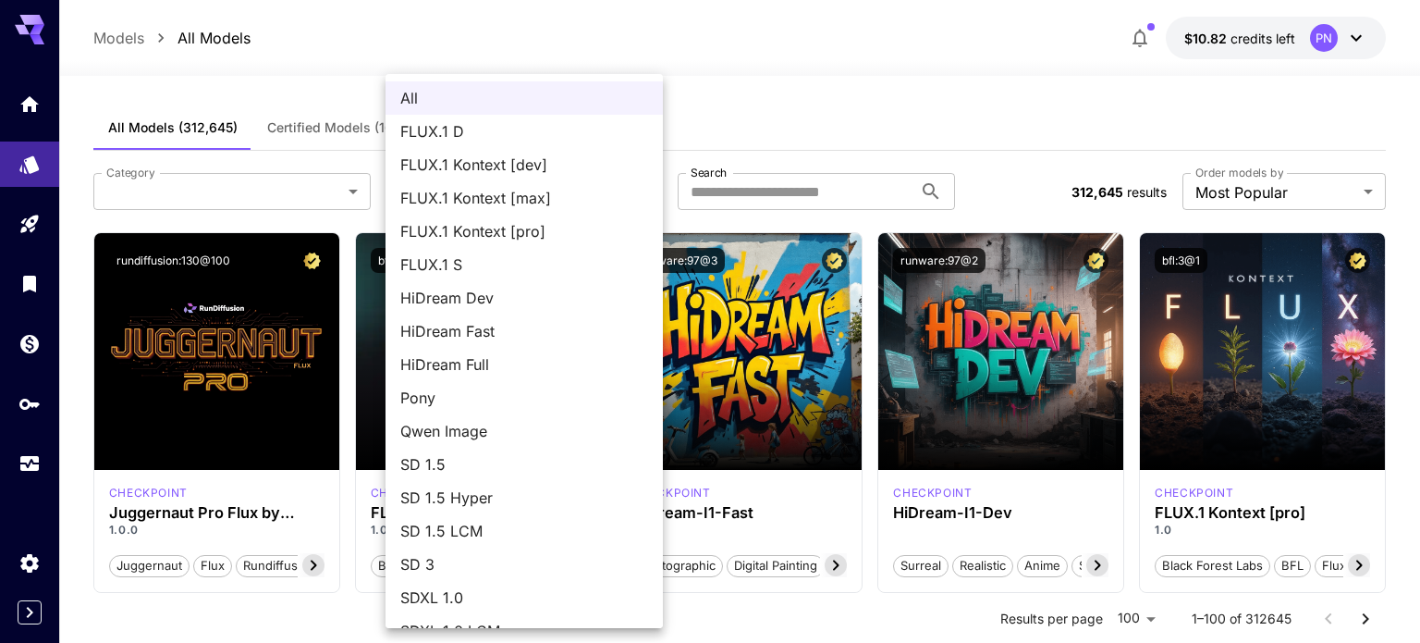
click at [265, 202] on div at bounding box center [710, 321] width 1420 height 643
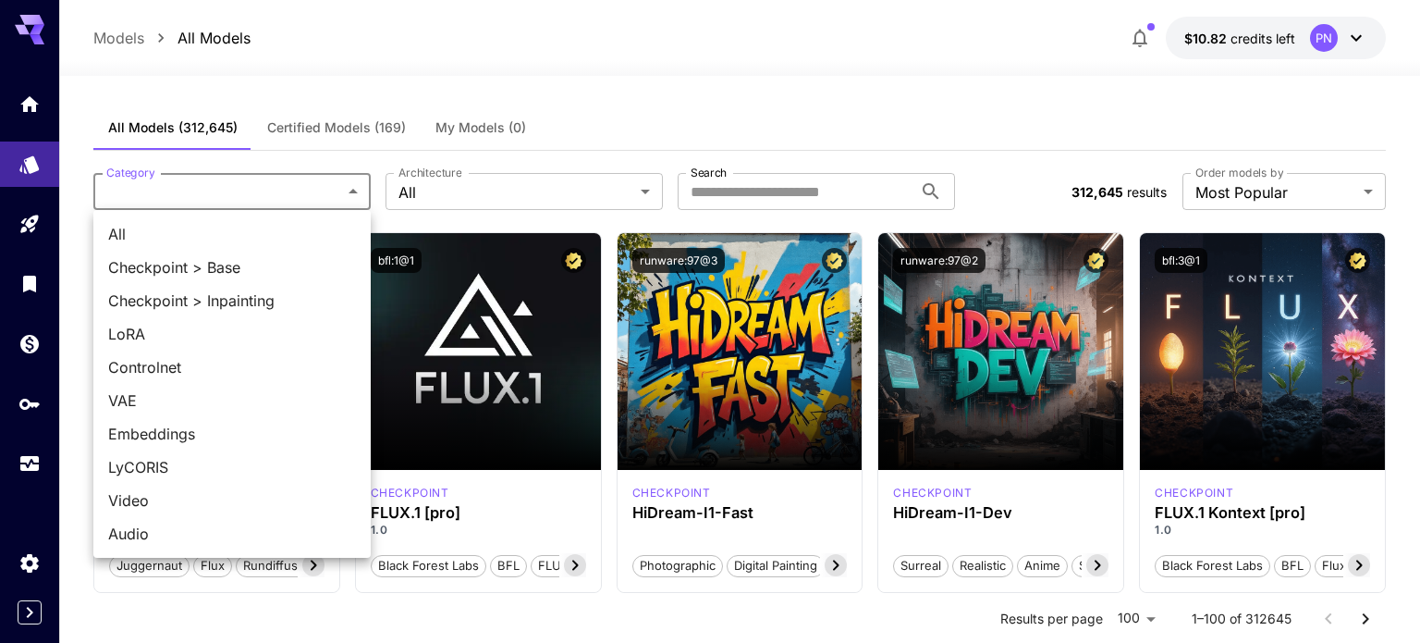
click at [228, 256] on span "Checkpoint > Base" at bounding box center [232, 267] width 248 height 22
type input "**********"
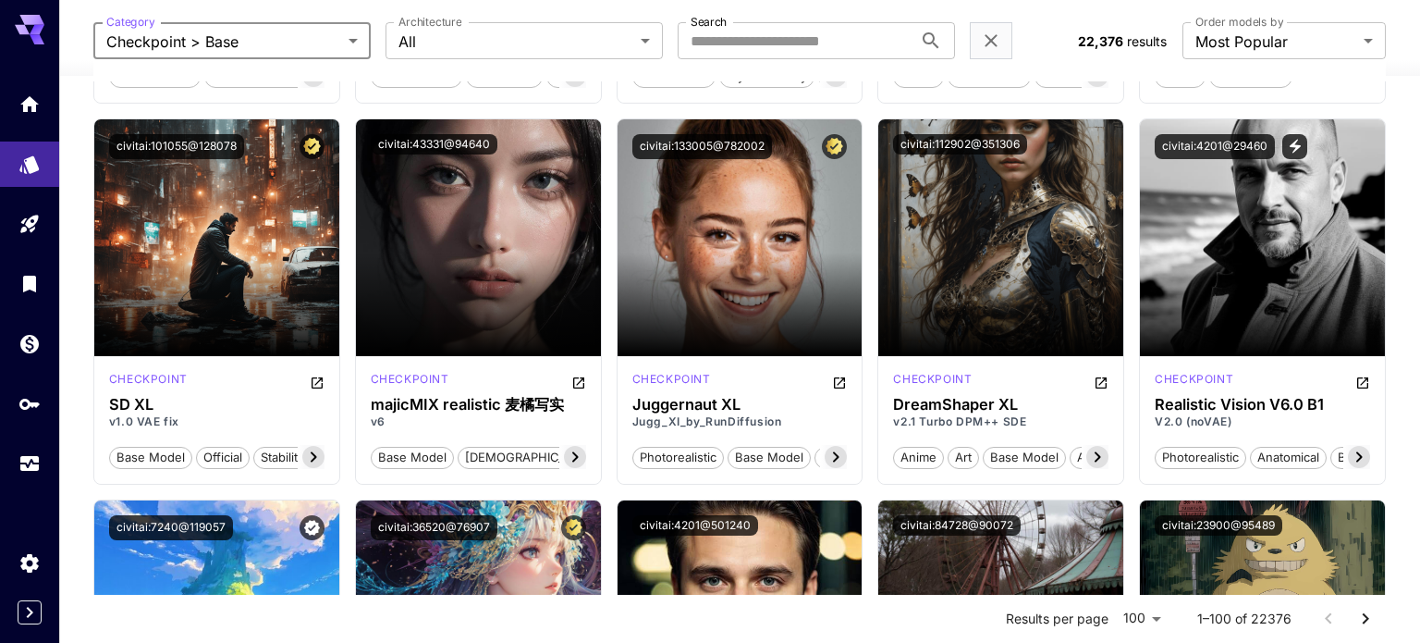
scroll to position [2001, 0]
